Goal: Understand process/instructions

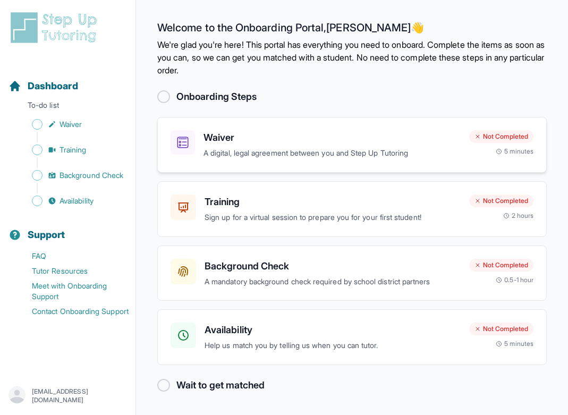
click at [293, 141] on h3 "Waiver" at bounding box center [331, 137] width 257 height 15
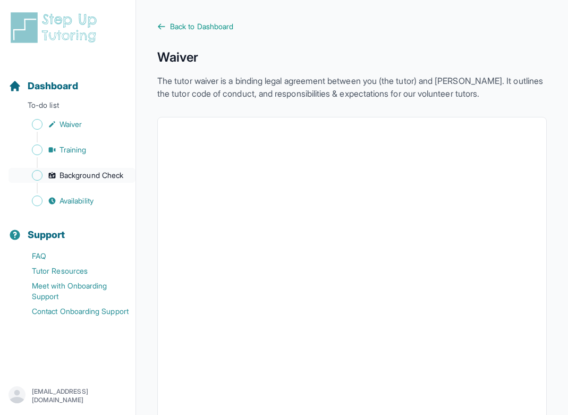
click at [86, 180] on span "Background Check" at bounding box center [92, 175] width 64 height 11
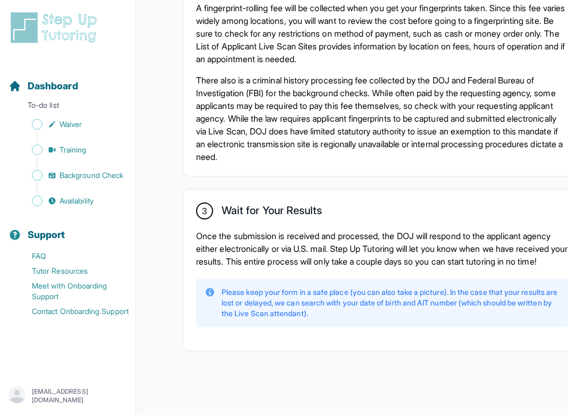
scroll to position [863, 0]
click at [268, 230] on p "Once the submission is received and processed, the DOJ will respond to the appl…" at bounding box center [382, 249] width 372 height 38
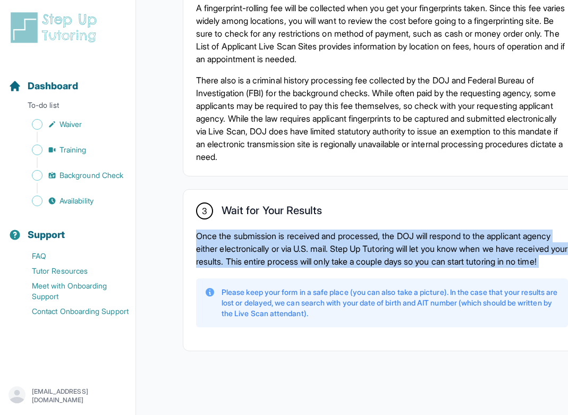
click at [268, 230] on p "Once the submission is received and processed, the DOJ will respond to the appl…" at bounding box center [382, 249] width 372 height 38
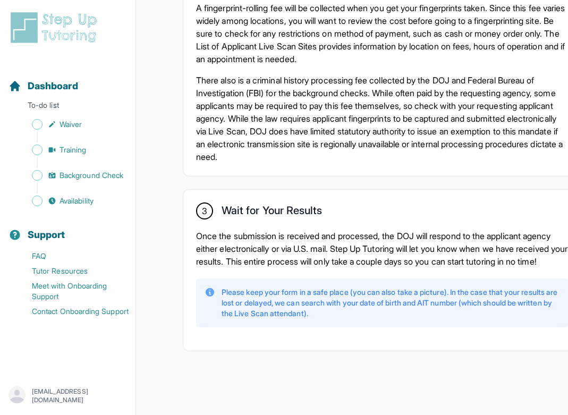
click at [306, 204] on h2 "Wait for Your Results" at bounding box center [272, 212] width 100 height 17
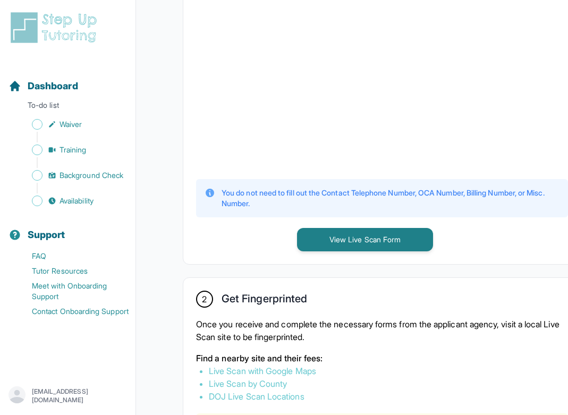
scroll to position [413, 0]
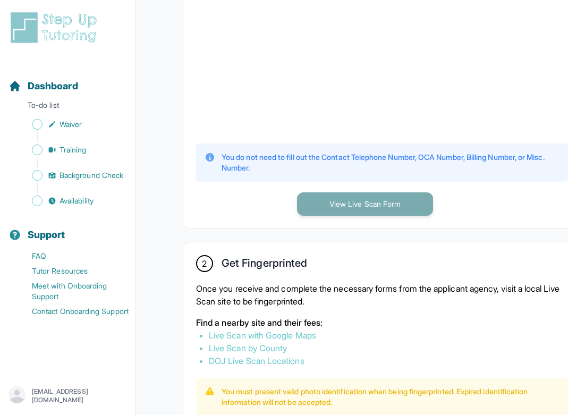
click at [353, 216] on button "View Live Scan Form" at bounding box center [365, 203] width 136 height 23
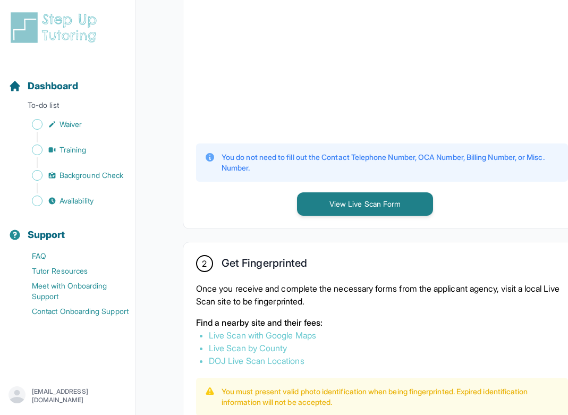
click at [240, 261] on div "2 Get Fingerprinted Once you receive and complete the necessary forms from the …" at bounding box center [381, 421] width 397 height 359
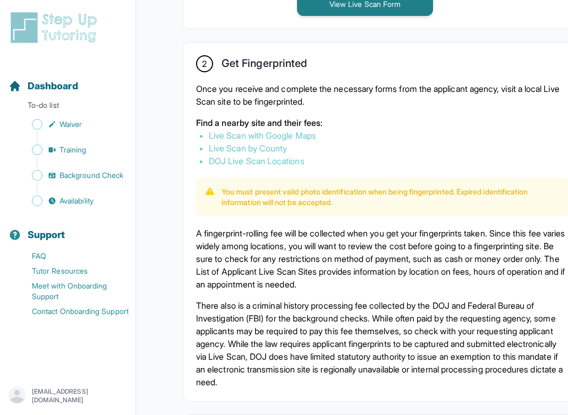
scroll to position [626, 0]
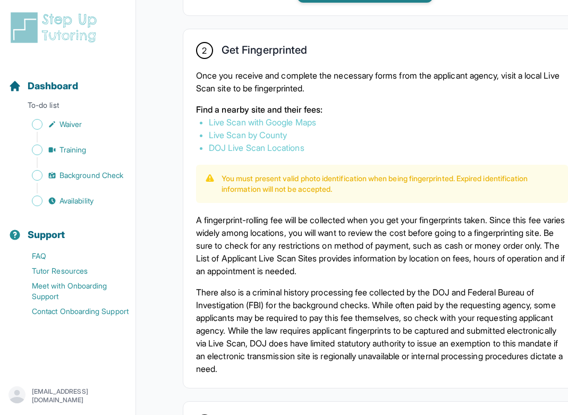
click at [252, 140] on link "Live Scan by County" at bounding box center [248, 135] width 78 height 11
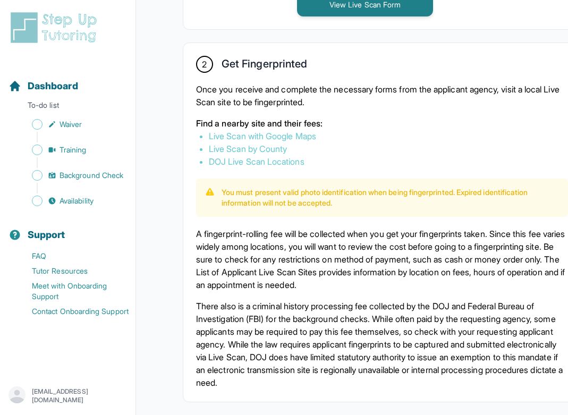
scroll to position [627, 0]
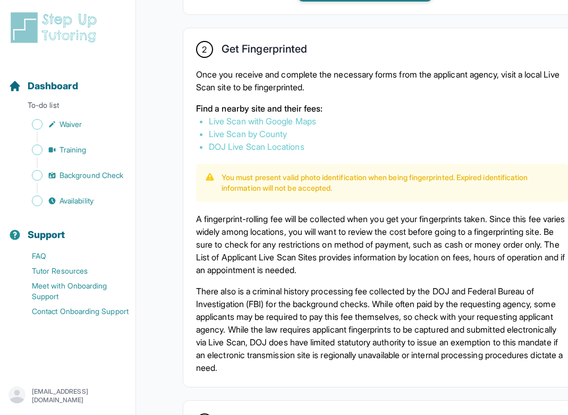
click at [262, 139] on link "Live Scan by County" at bounding box center [248, 134] width 78 height 11
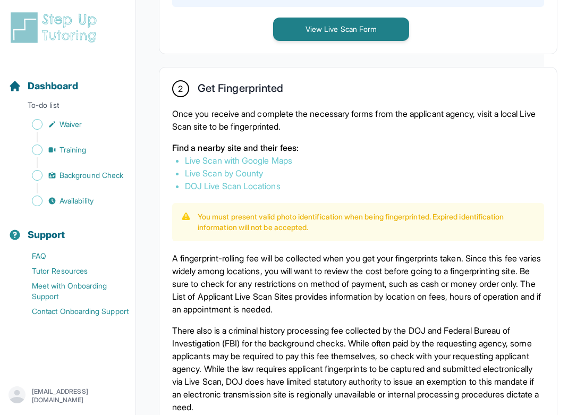
scroll to position [595, 24]
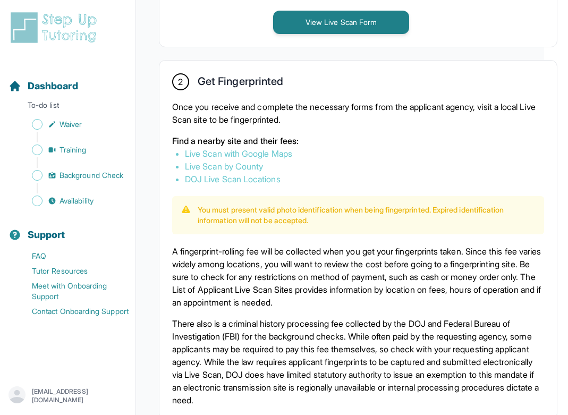
click at [241, 159] on link "Live Scan with Google Maps" at bounding box center [238, 153] width 107 height 11
click at [233, 172] on link "Live Scan by County" at bounding box center [224, 166] width 78 height 11
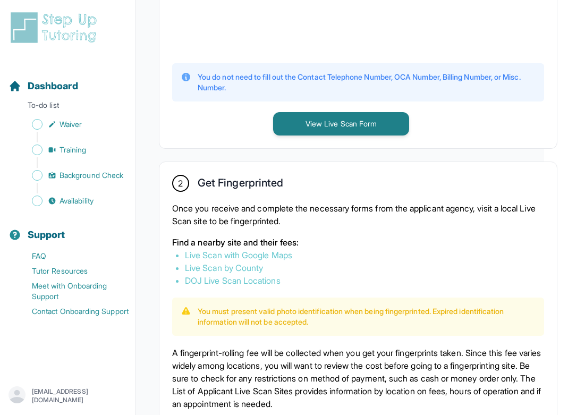
scroll to position [502, 24]
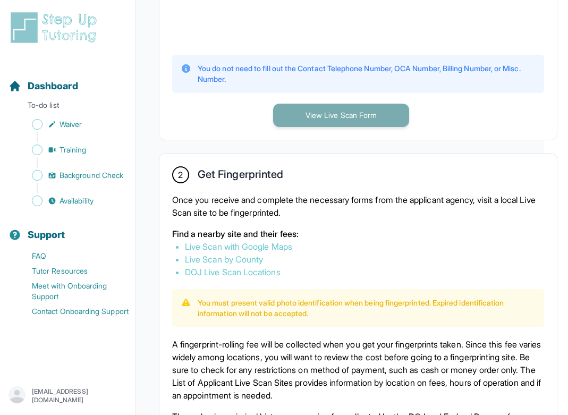
click at [330, 120] on button "View Live Scan Form" at bounding box center [341, 115] width 136 height 23
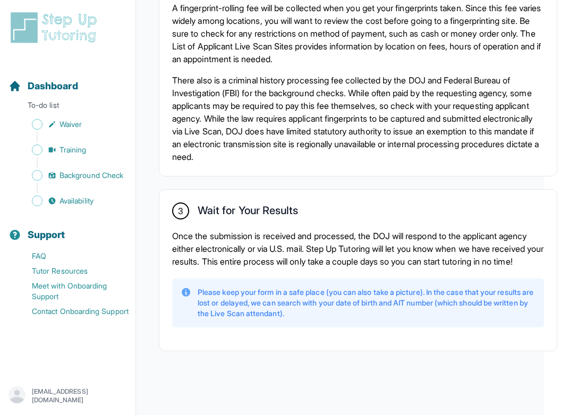
scroll to position [862, 24]
click at [60, 201] on span "Availability" at bounding box center [77, 201] width 34 height 11
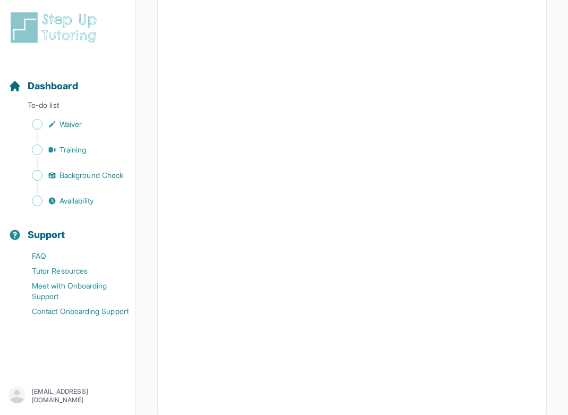
scroll to position [135, 0]
click at [535, 232] on div at bounding box center [351, 213] width 389 height 462
click at [38, 122] on span "Sidebar" at bounding box center [37, 124] width 11 height 11
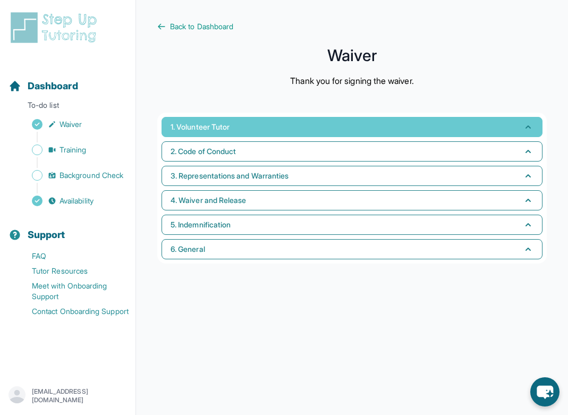
click at [278, 127] on button "1. Volunteer Tutor" at bounding box center [352, 127] width 381 height 20
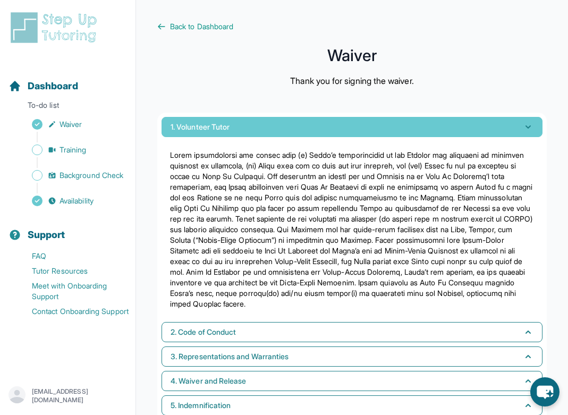
click at [278, 127] on button "1. Volunteer Tutor" at bounding box center [352, 127] width 381 height 20
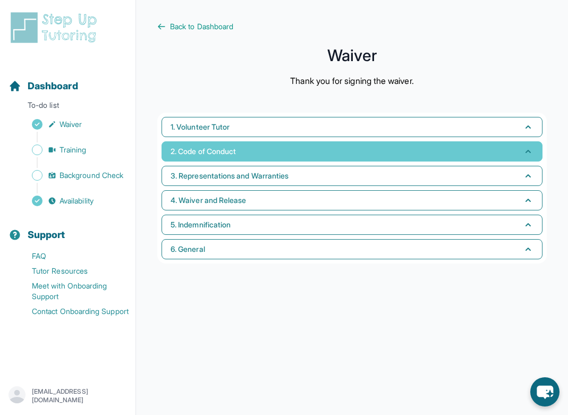
click at [270, 149] on button "2. Code of Conduct" at bounding box center [352, 151] width 381 height 20
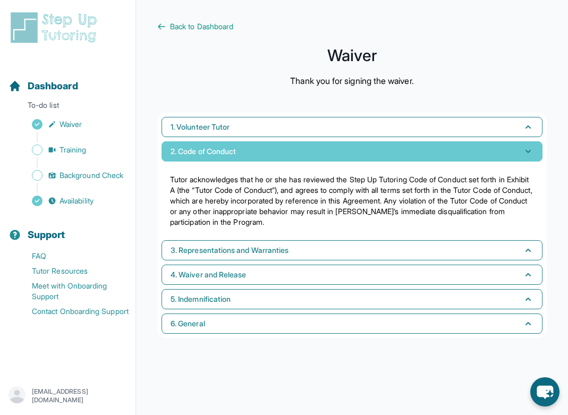
click at [270, 149] on button "2. Code of Conduct" at bounding box center [352, 151] width 381 height 20
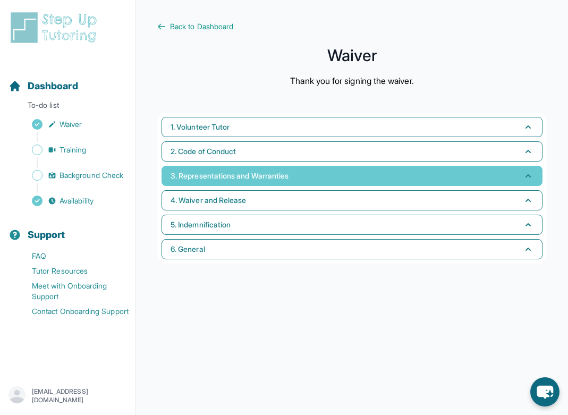
click at [257, 177] on span "3. Representations and Warranties" at bounding box center [230, 176] width 118 height 11
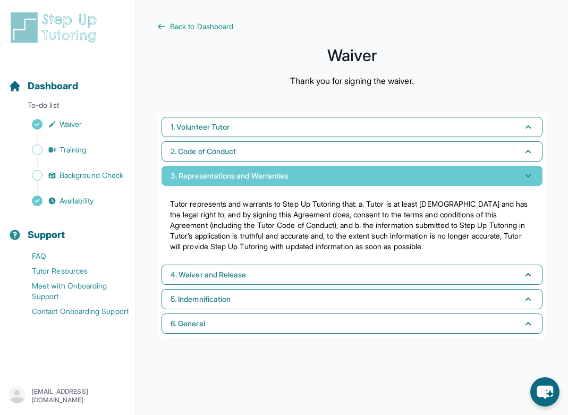
click at [257, 177] on span "3. Representations and Warranties" at bounding box center [230, 176] width 118 height 11
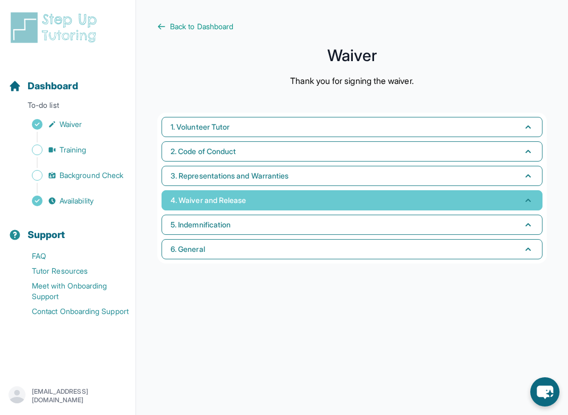
click at [252, 205] on button "4. Waiver and Release" at bounding box center [352, 200] width 381 height 20
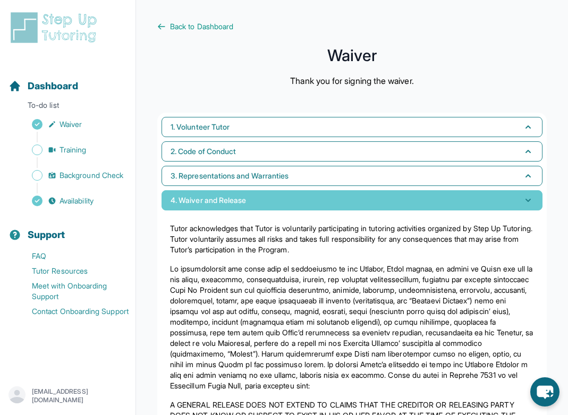
click at [252, 205] on button "4. Waiver and Release" at bounding box center [352, 200] width 381 height 20
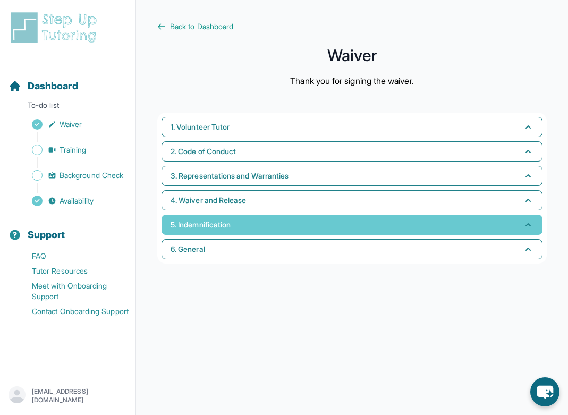
click at [250, 215] on button "5. Indemnification" at bounding box center [352, 225] width 381 height 20
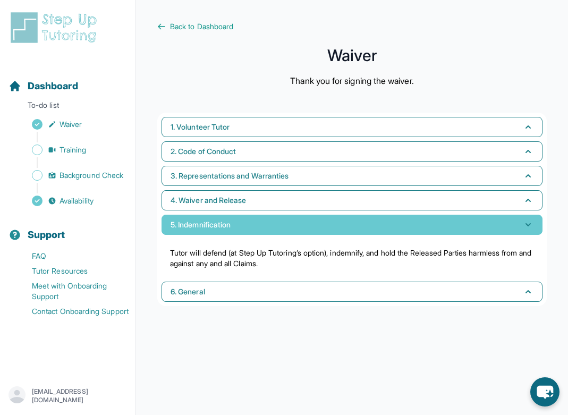
click at [250, 222] on button "5. Indemnification" at bounding box center [352, 225] width 381 height 20
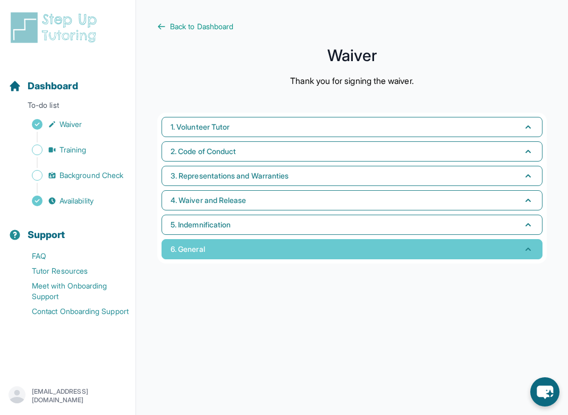
click at [228, 249] on button "6. General" at bounding box center [352, 249] width 381 height 20
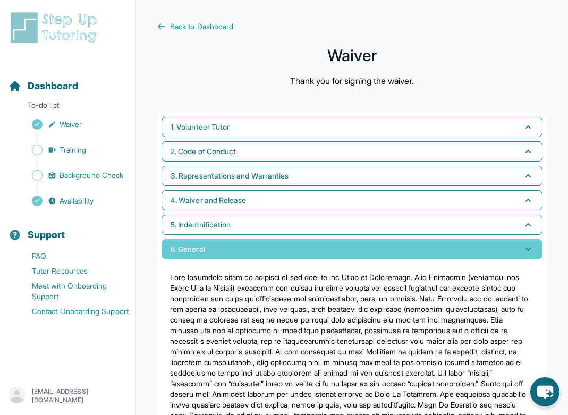
scroll to position [50, 0]
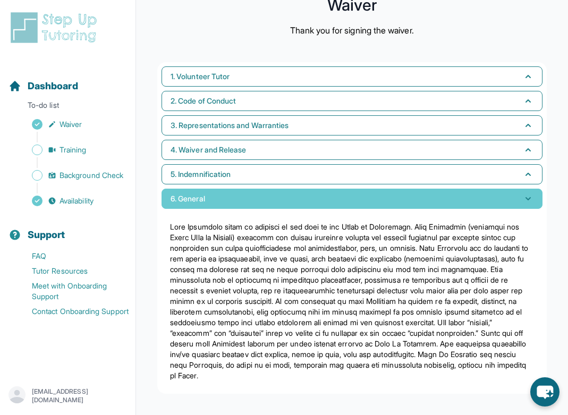
click at [221, 203] on button "6. General" at bounding box center [352, 199] width 381 height 20
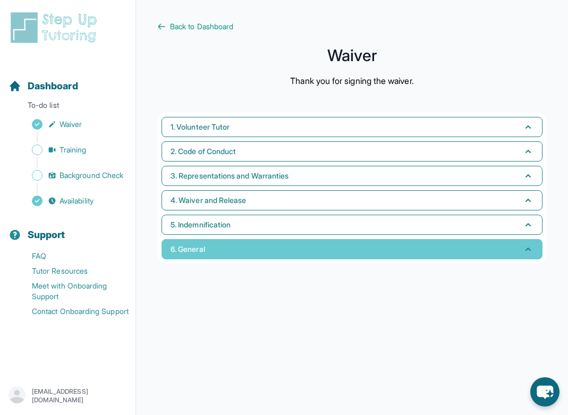
scroll to position [0, 0]
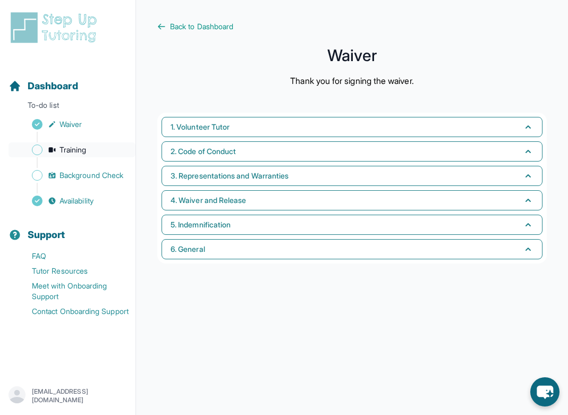
click at [73, 156] on link "Training" at bounding box center [72, 149] width 127 height 15
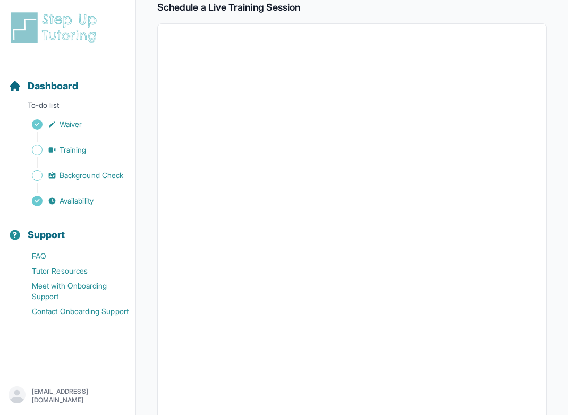
scroll to position [196, 0]
